Goal: Information Seeking & Learning: Check status

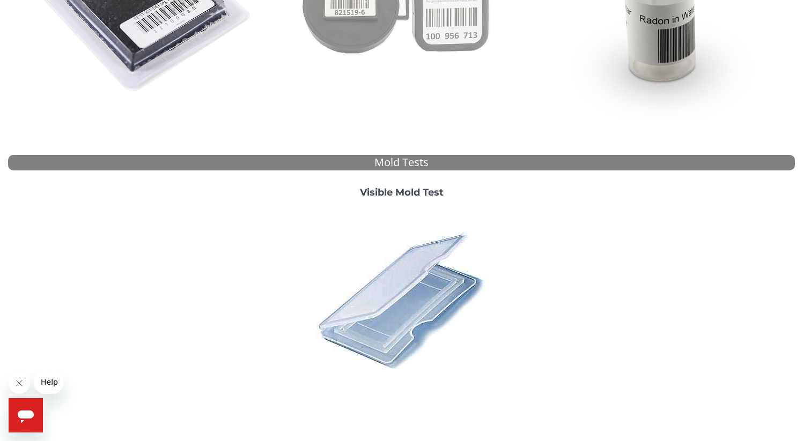
scroll to position [330, 0]
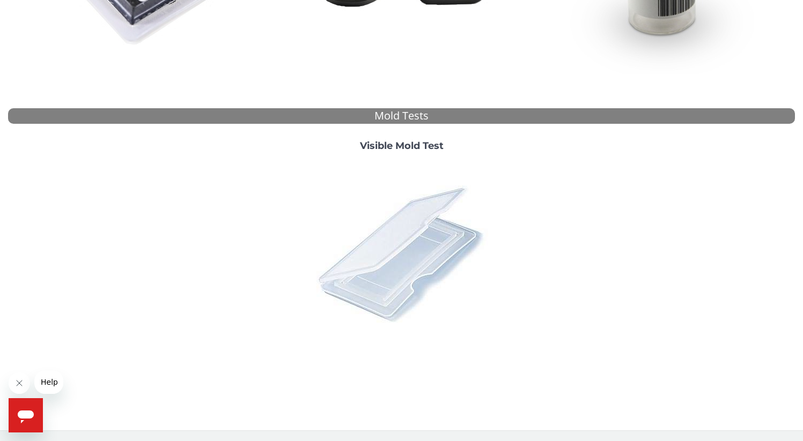
click at [404, 227] on img at bounding box center [402, 254] width 188 height 188
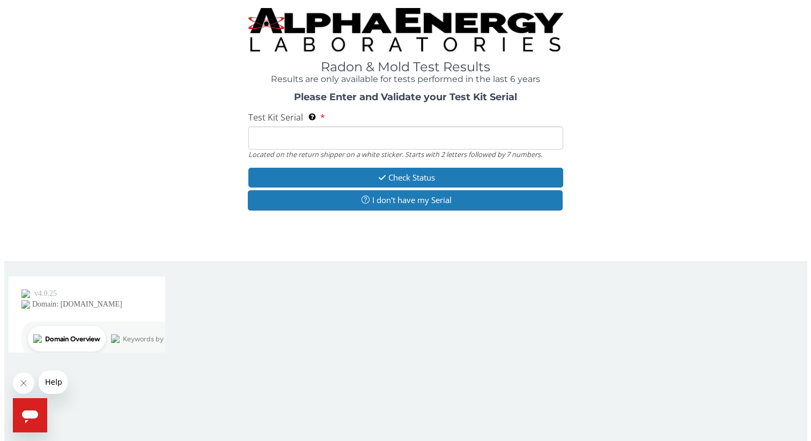
scroll to position [0, 0]
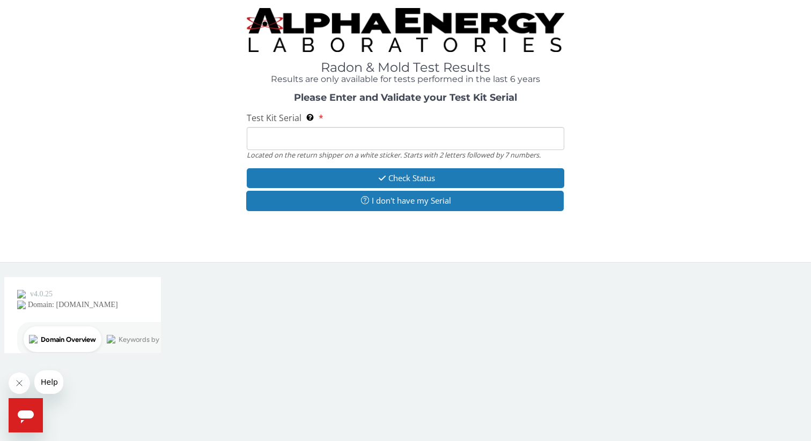
click at [343, 137] on input "Test Kit Serial Located on the return shipper on a white sticker. Starts with 2…" at bounding box center [406, 138] width 318 height 23
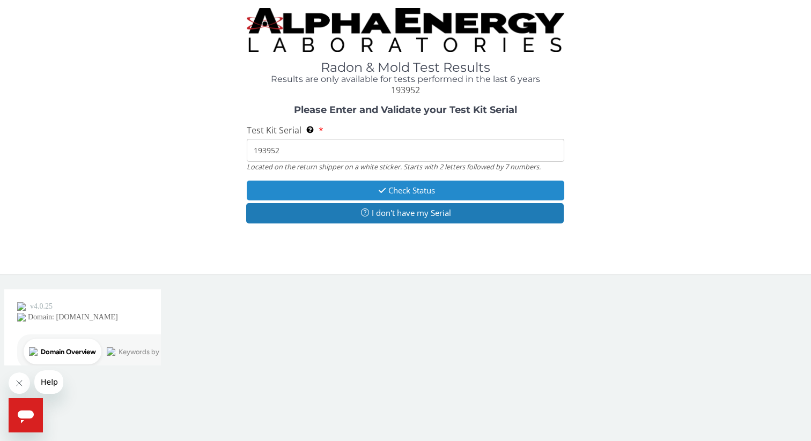
click at [405, 189] on button "Check Status" at bounding box center [406, 191] width 318 height 20
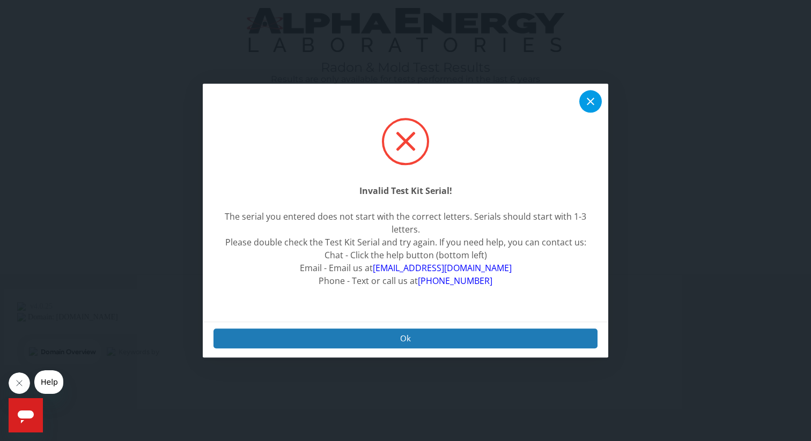
click at [592, 107] on icon at bounding box center [590, 101] width 13 height 13
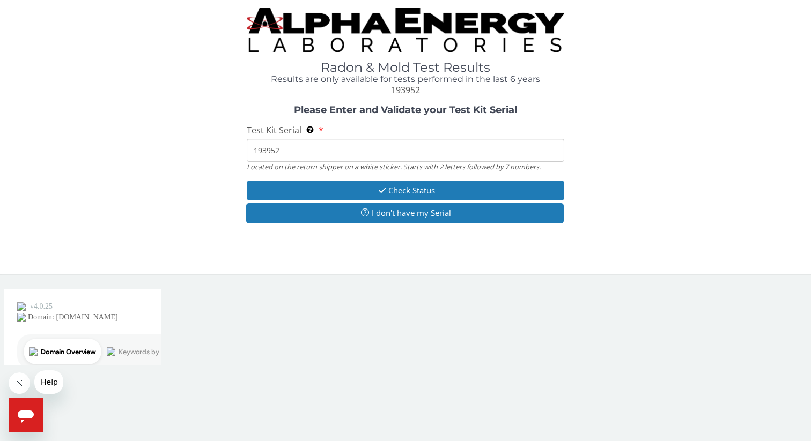
click at [256, 155] on input "193952" at bounding box center [406, 150] width 318 height 23
type input "ML193952"
click at [313, 179] on div "Please Enter and Validate your Test Kit Serial Test Kit Serial Located on the r…" at bounding box center [405, 165] width 795 height 121
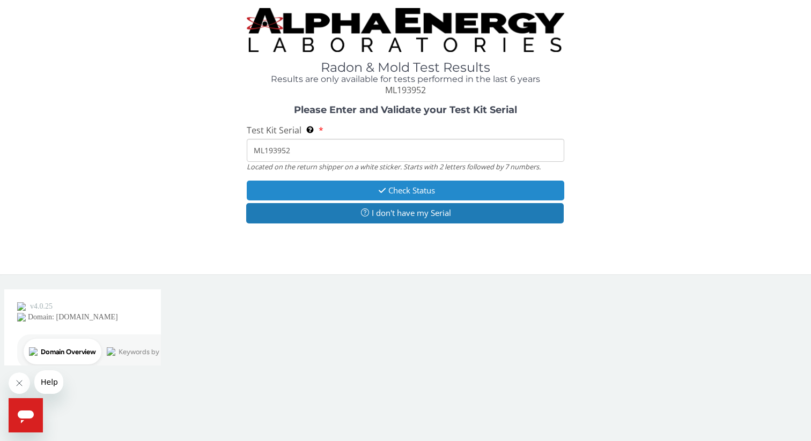
click at [313, 182] on button "Check Status" at bounding box center [406, 191] width 318 height 20
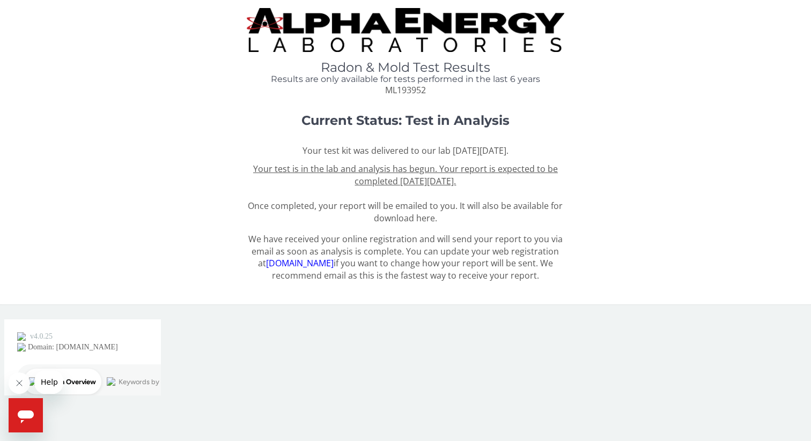
click at [344, 149] on p "Your test kit was delivered to our lab [DATE][DATE]." at bounding box center [406, 151] width 318 height 12
click at [369, 174] on u "Your test is in the lab and analysis has begun. Your report is expected to be c…" at bounding box center [405, 175] width 305 height 24
click at [390, 182] on u "Your test is in the lab and analysis has begun. Your report is expected to be c…" at bounding box center [405, 175] width 305 height 24
click at [410, 223] on span "Your test is in the lab and analysis has begun. Your report is expected to be c…" at bounding box center [405, 193] width 315 height 61
